Goal: Transaction & Acquisition: Purchase product/service

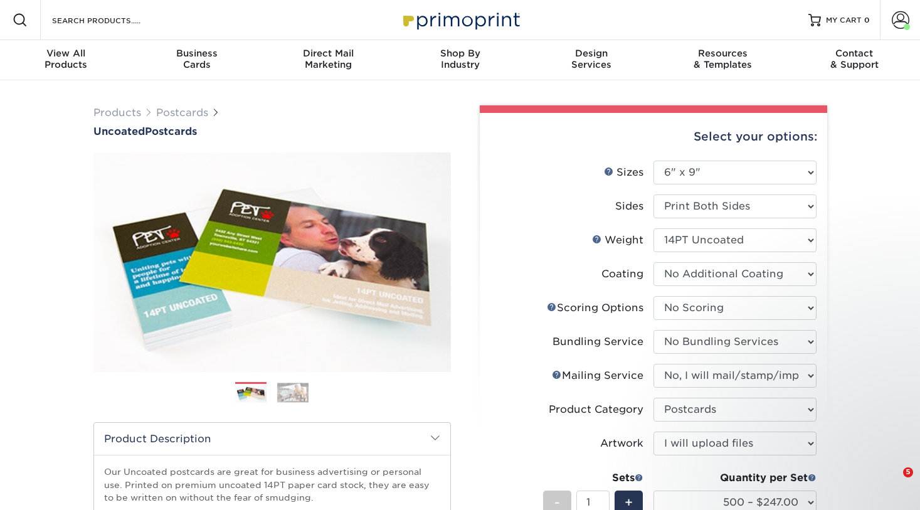
select select "6.00x9.00"
select select "16ebe401-5398-422d-8cb0-f3adbb82deb5"
select select "58689abb-25c0-461c-a4c3-a80b627d6649"
select select "934e270e-9523-48b9-93c7-78b0896e16a6"
select select "9b7272e0-d6c8-4c3c-8e97-d3a1bcdab858"
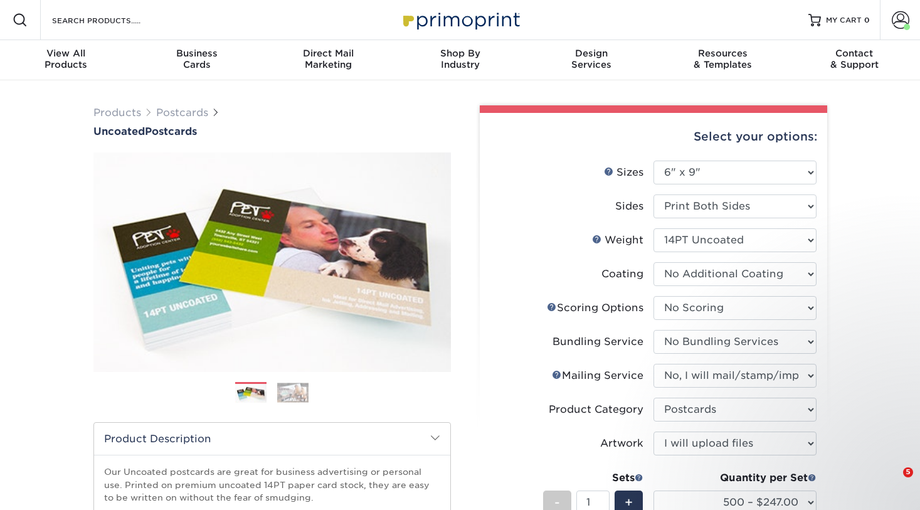
select select "upload"
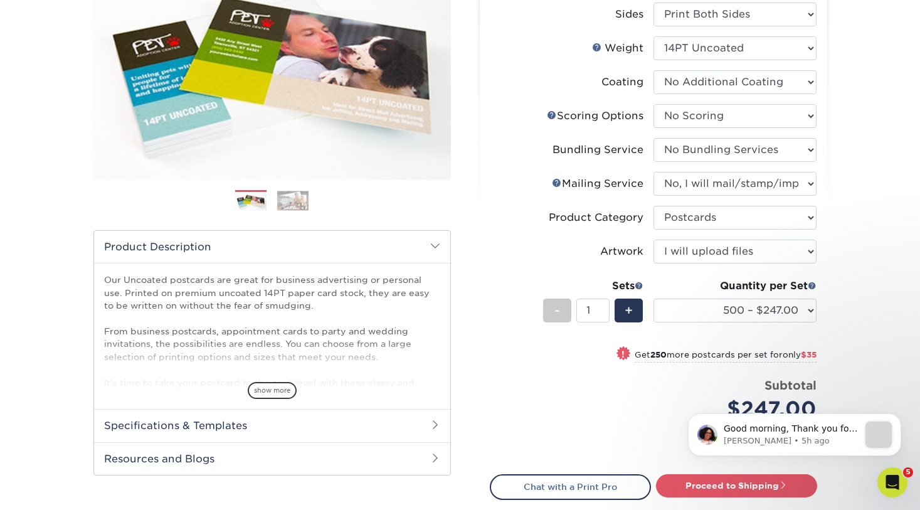
scroll to position [193, 0]
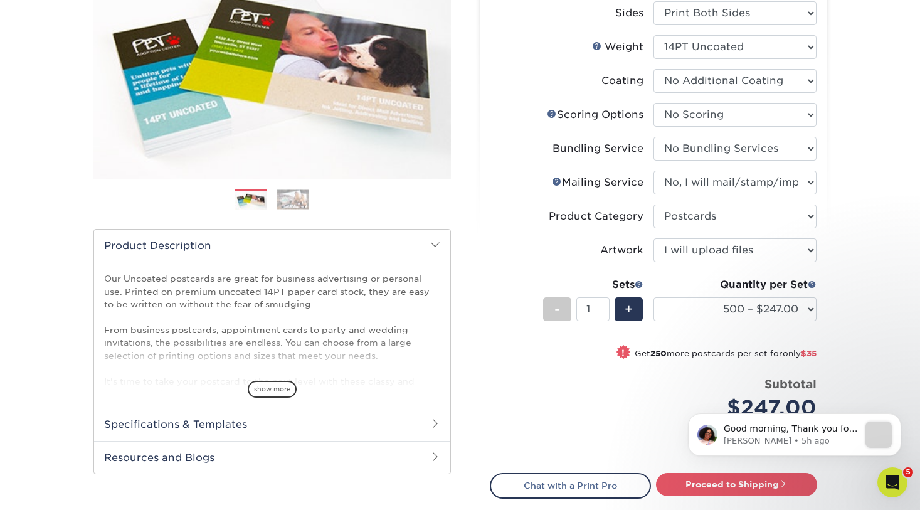
click at [801, 308] on select "100* – $178.00 250* – $221.00 500 – $247.00 750 – $282.00 1000 – $317.00 1500 –…" at bounding box center [734, 309] width 163 height 24
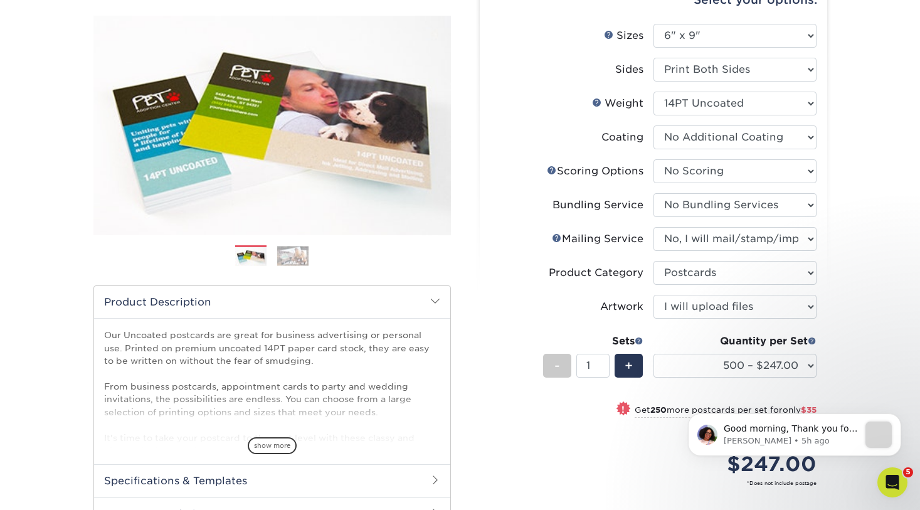
scroll to position [134, 0]
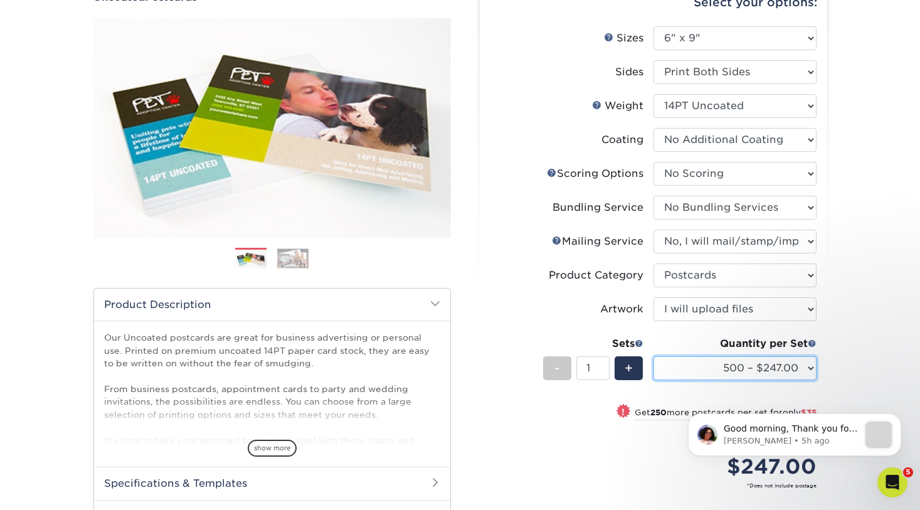
click at [780, 369] on select "100* – $178.00 250* – $221.00 500 – $247.00 750 – $282.00 1000 – $317.00 1500 –…" at bounding box center [734, 368] width 163 height 24
click at [653, 356] on select "100* – $178.00 250* – $221.00 500 – $247.00 750 – $282.00 1000 – $317.00 1500 –…" at bounding box center [734, 368] width 163 height 24
click at [768, 365] on select "100* – $178.00 250* – $221.00 500 – $247.00 750 – $282.00 1000 – $317.00 1500 –…" at bounding box center [734, 368] width 163 height 24
select select "2500 – $511.00"
click at [653, 356] on select "100* – $178.00 250* – $221.00 500 – $247.00 750 – $282.00 1000 – $317.00 1500 –…" at bounding box center [734, 368] width 163 height 24
